Goal: Task Accomplishment & Management: Use online tool/utility

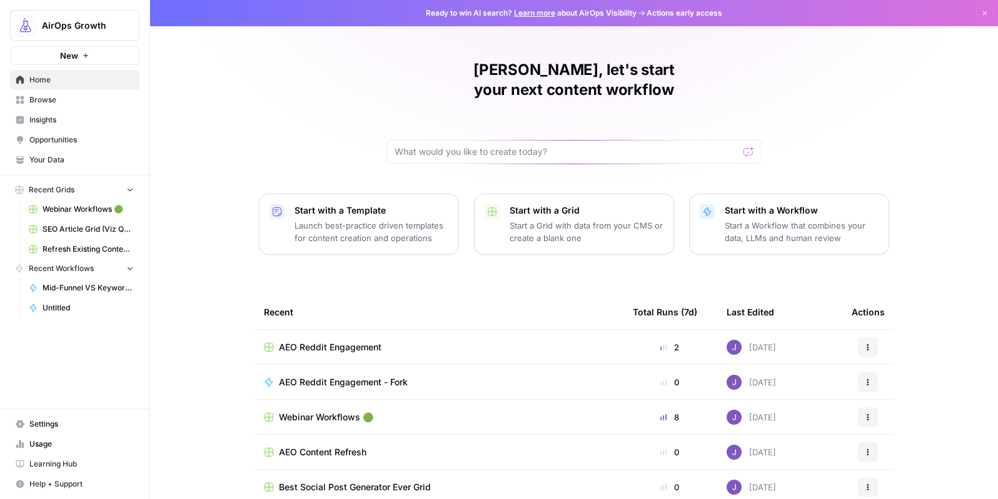
click at [48, 124] on span "Insights" at bounding box center [81, 119] width 104 height 11
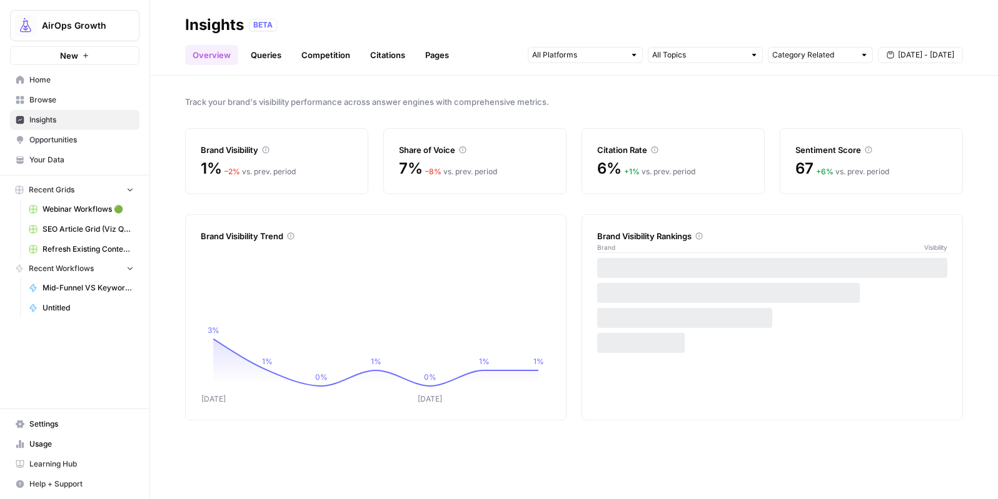
click at [328, 49] on link "Competition" at bounding box center [326, 55] width 64 height 20
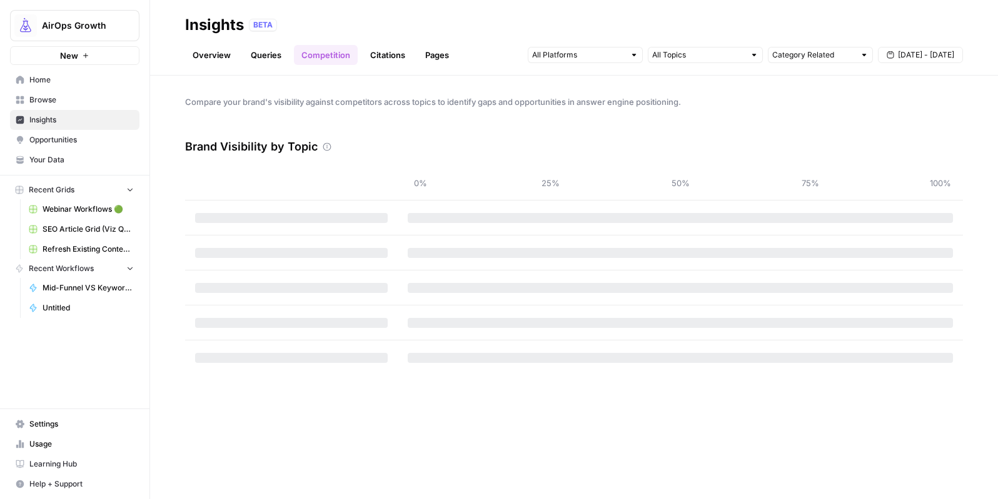
click at [87, 136] on span "Opportunities" at bounding box center [81, 139] width 104 height 11
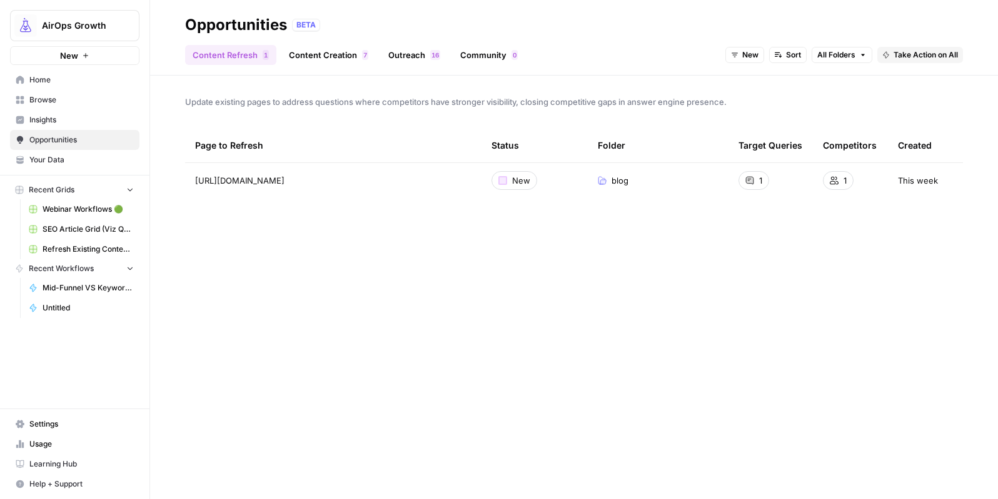
click at [414, 64] on link "Outreach 6 1" at bounding box center [414, 55] width 67 height 20
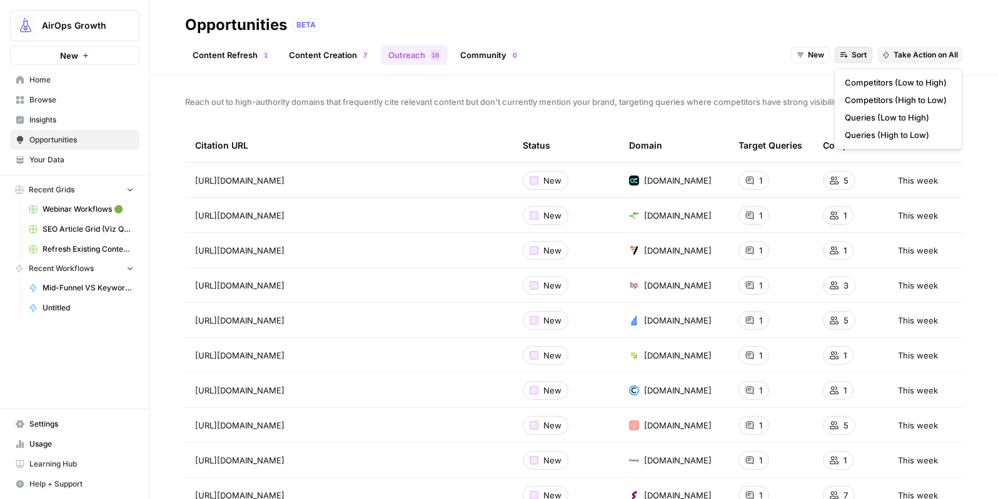
click at [848, 51] on button "Sort" at bounding box center [854, 55] width 38 height 16
click at [817, 54] on span "New" at bounding box center [816, 54] width 16 height 11
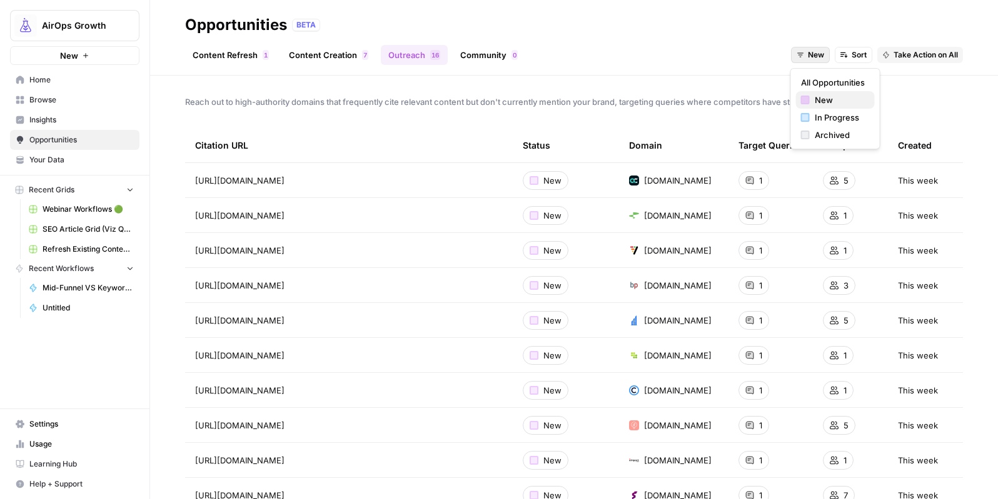
click at [805, 101] on div "button" at bounding box center [805, 100] width 9 height 9
click at [811, 56] on span "New" at bounding box center [816, 54] width 16 height 11
click at [815, 133] on span "Archived" at bounding box center [840, 135] width 50 height 13
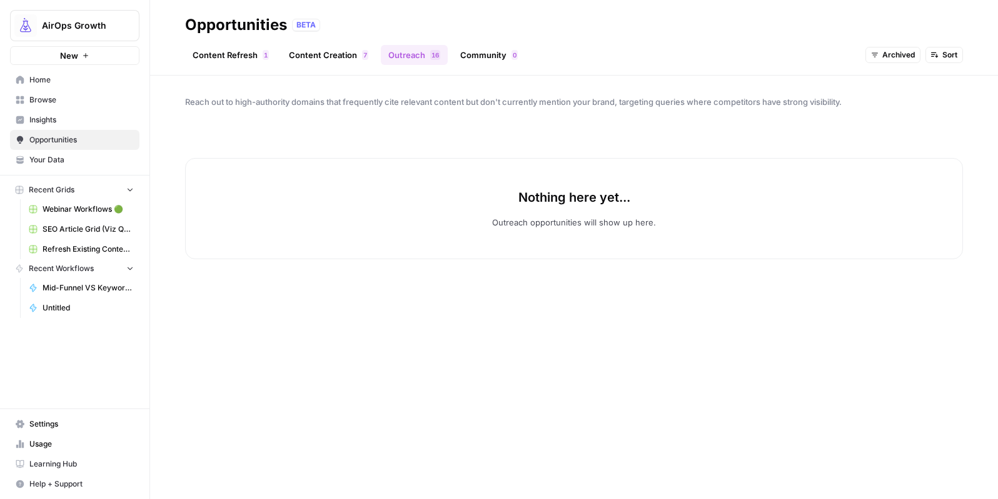
click at [885, 48] on button "Archived" at bounding box center [892, 55] width 55 height 16
click at [888, 115] on div "In Progress" at bounding box center [910, 117] width 69 height 13
click at [890, 49] on span "In Progress" at bounding box center [894, 54] width 42 height 11
click at [881, 96] on span "New" at bounding box center [906, 100] width 50 height 13
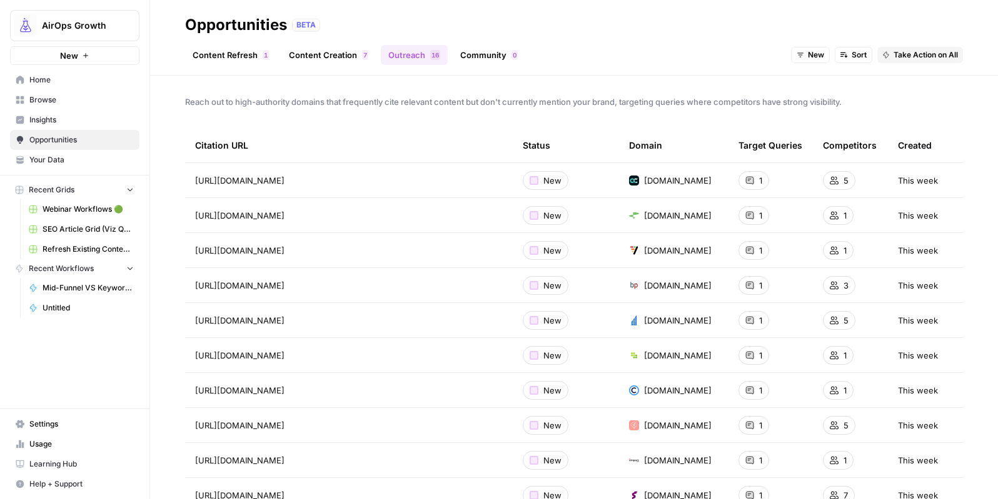
click at [943, 54] on span "Take Action on All" at bounding box center [925, 54] width 64 height 11
click at [937, 78] on span "Create New Grid" at bounding box center [938, 82] width 75 height 13
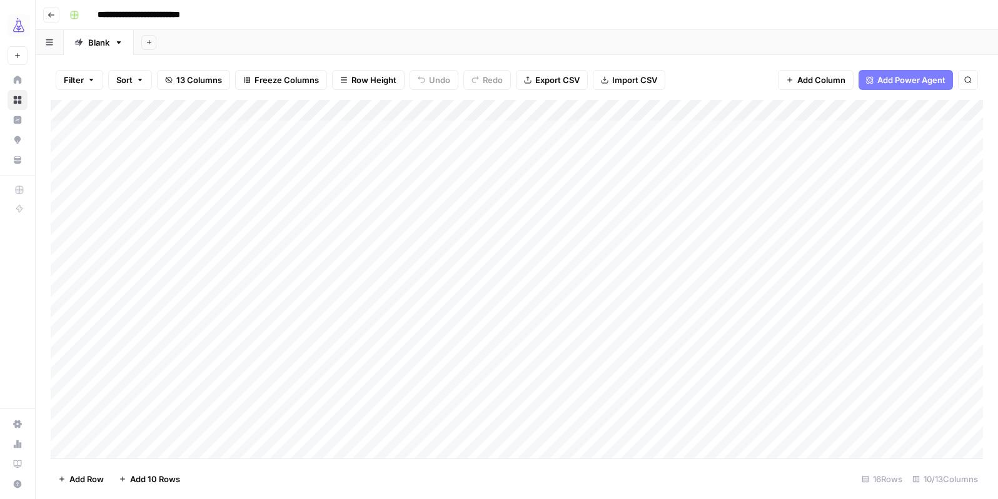
click at [464, 132] on div "Add Column" at bounding box center [517, 279] width 932 height 359
click at [463, 152] on div "Add Column" at bounding box center [517, 279] width 932 height 359
click at [464, 173] on div "Add Column" at bounding box center [517, 279] width 932 height 359
click at [463, 195] on div "Add Column" at bounding box center [517, 279] width 932 height 359
